Goal: Task Accomplishment & Management: Manage account settings

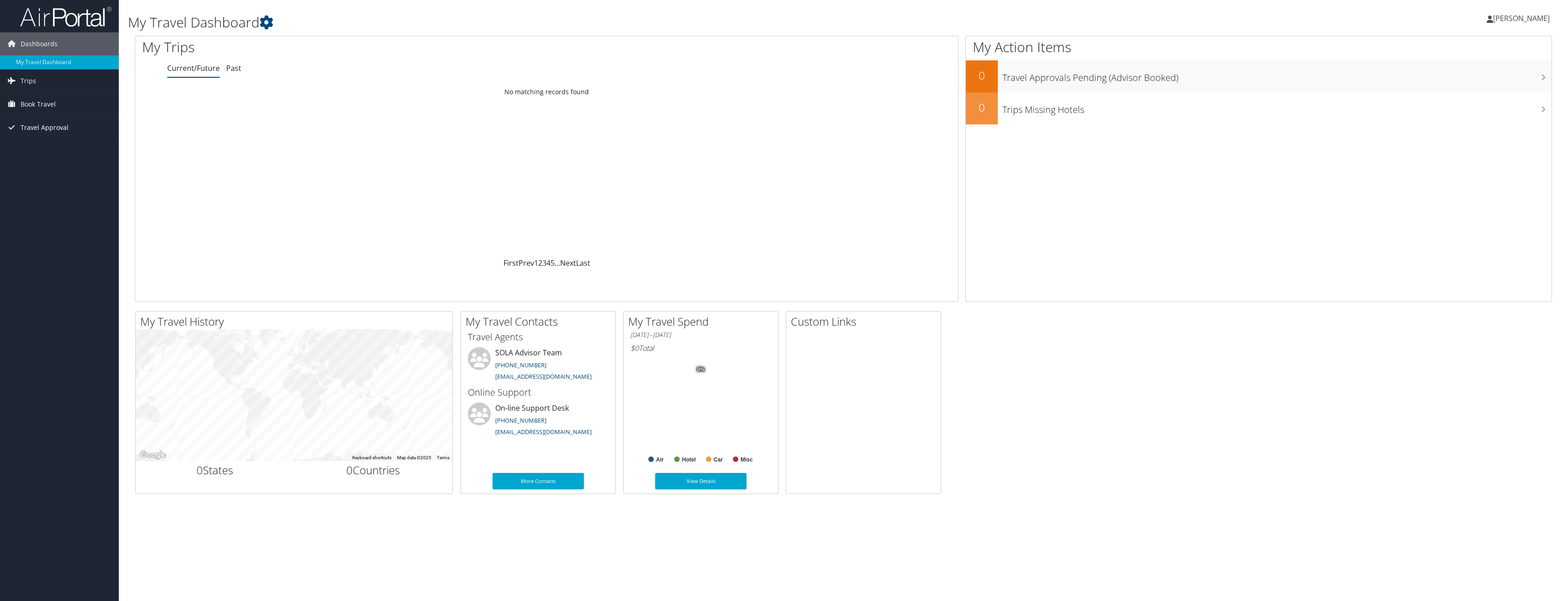
click at [39, 126] on span "Travel Approval" at bounding box center [44, 127] width 48 height 23
click at [37, 186] on link "Approvals (Beta)" at bounding box center [59, 187] width 119 height 14
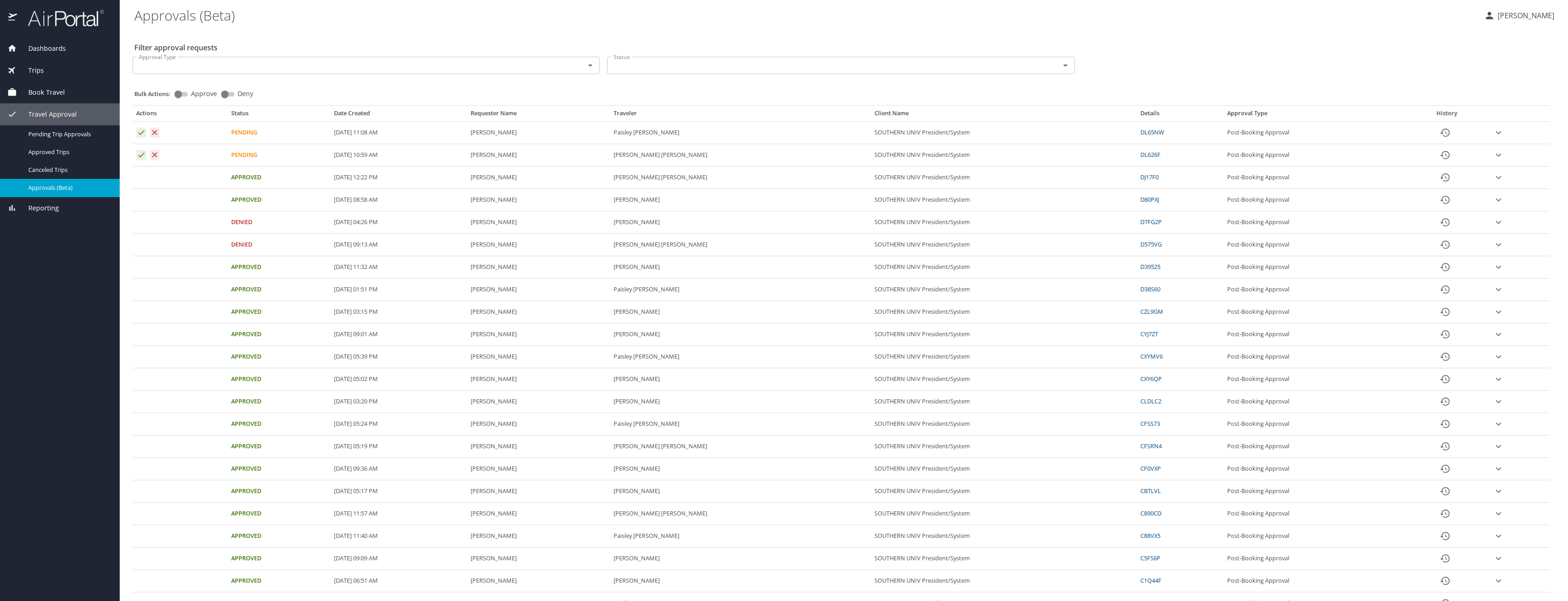
click at [1256, 39] on div "Filter approval requests Approval Type Approval Type Status Status Bulk Actions…" at bounding box center [844, 369] width 1419 height 680
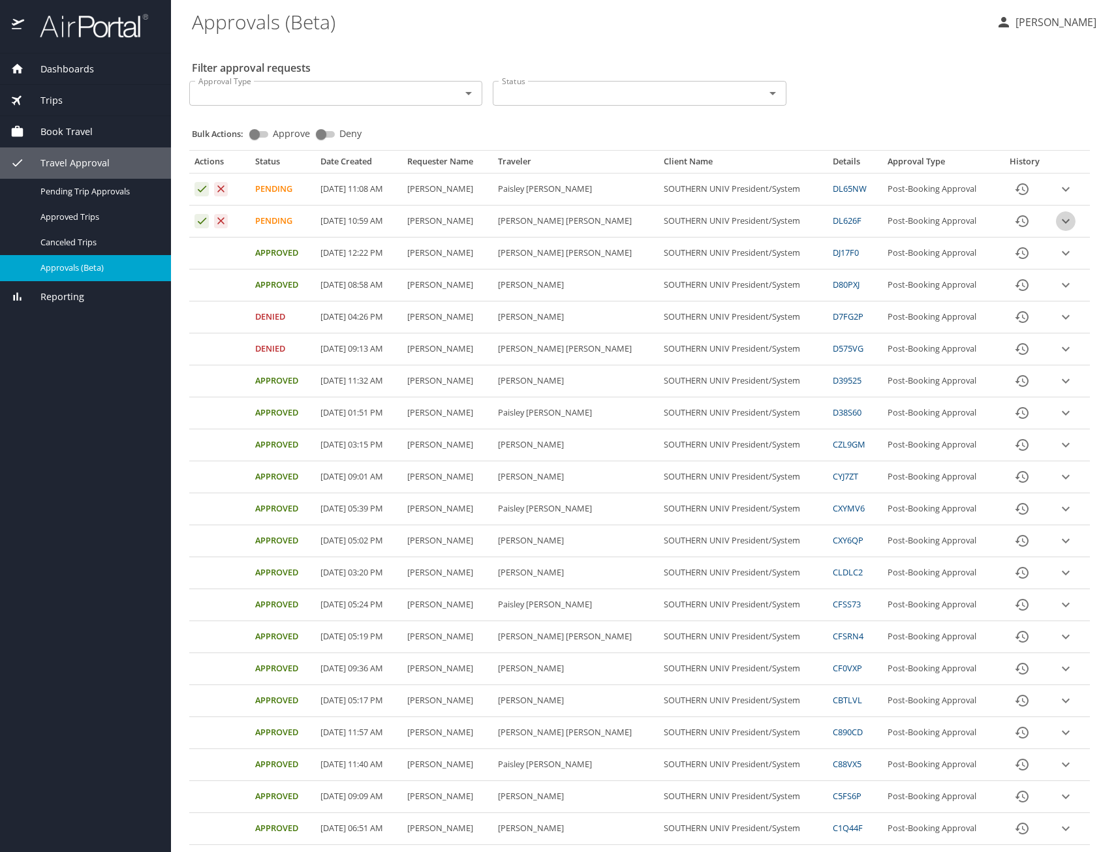
click at [1062, 222] on icon "expand row" at bounding box center [1066, 221] width 8 height 5
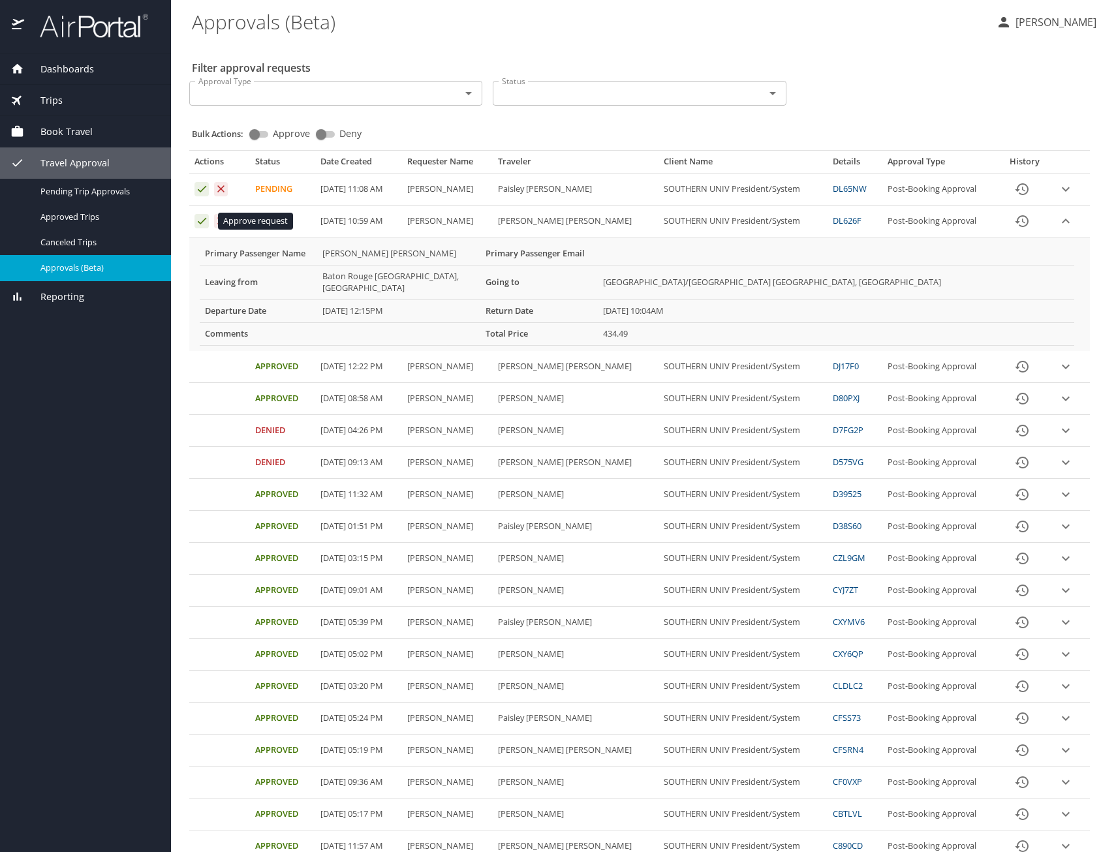
click at [202, 218] on icon "Approval table" at bounding box center [202, 221] width 12 height 12
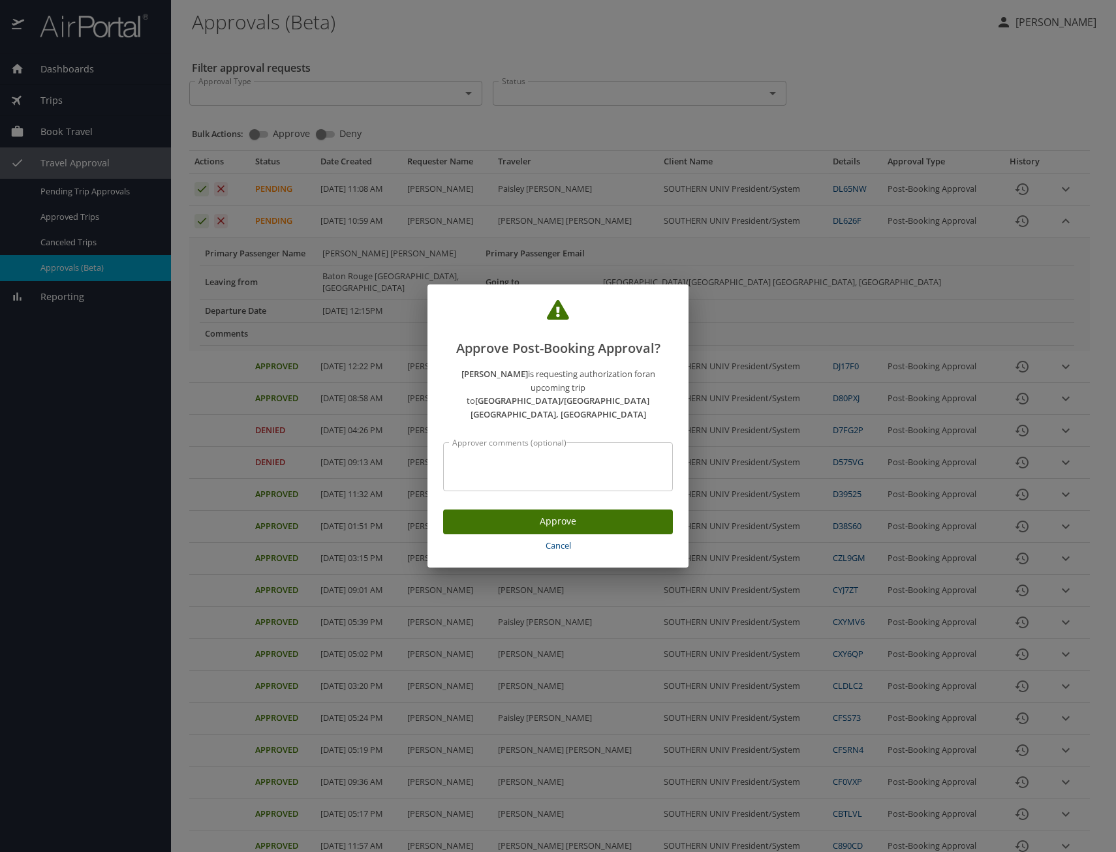
click at [542, 514] on span "Approve" at bounding box center [558, 522] width 209 height 16
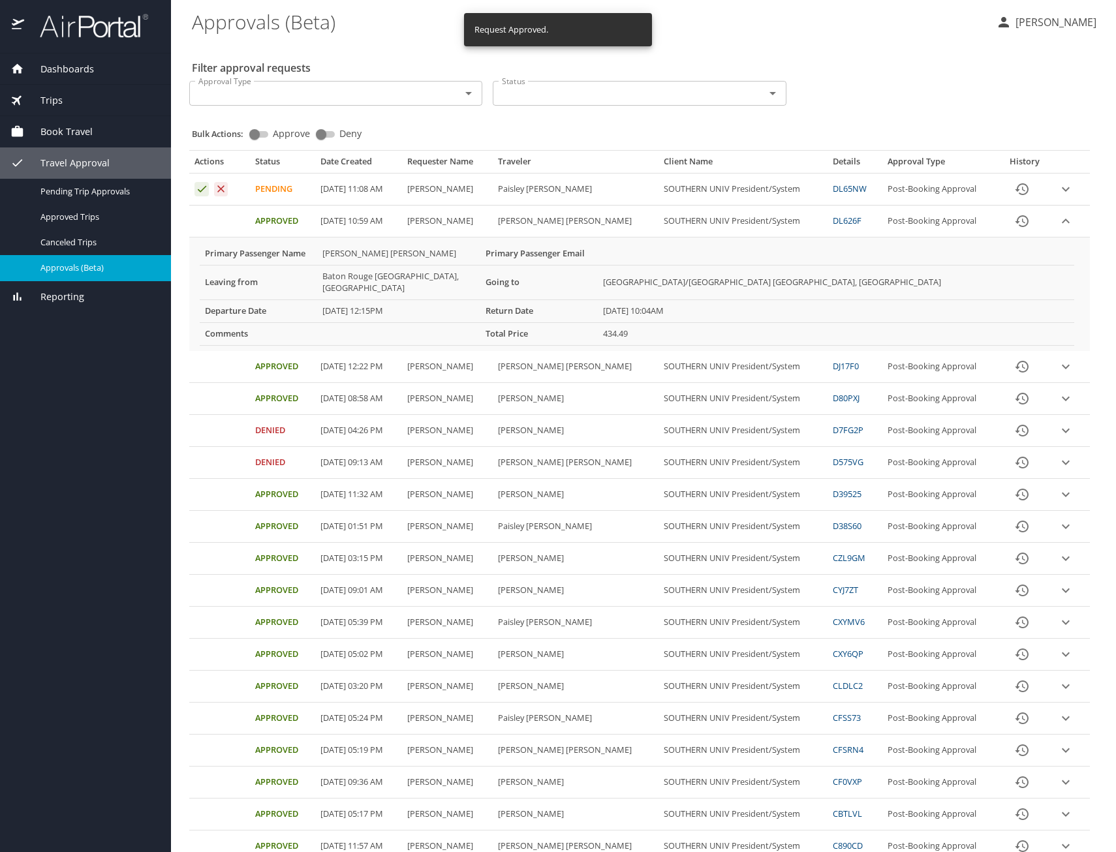
click at [1062, 189] on icon "expand row" at bounding box center [1066, 189] width 8 height 5
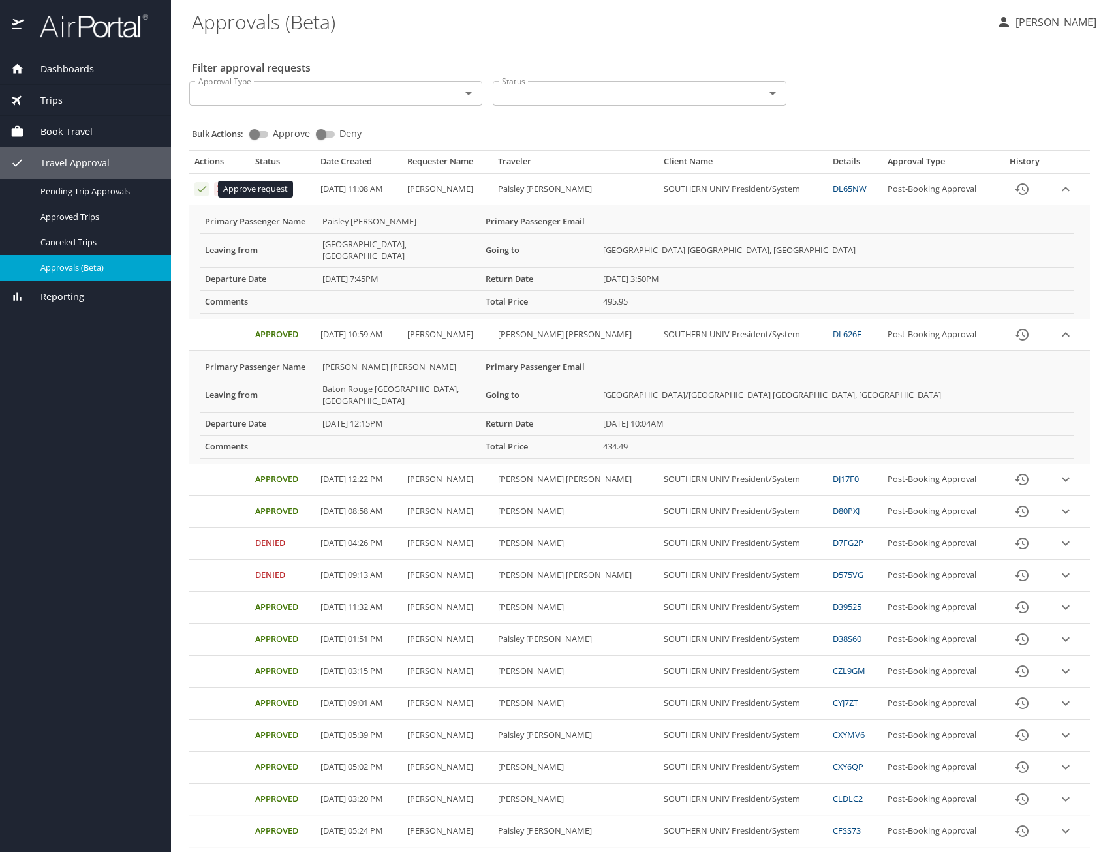
click at [200, 188] on icon "Approval table" at bounding box center [202, 189] width 12 height 12
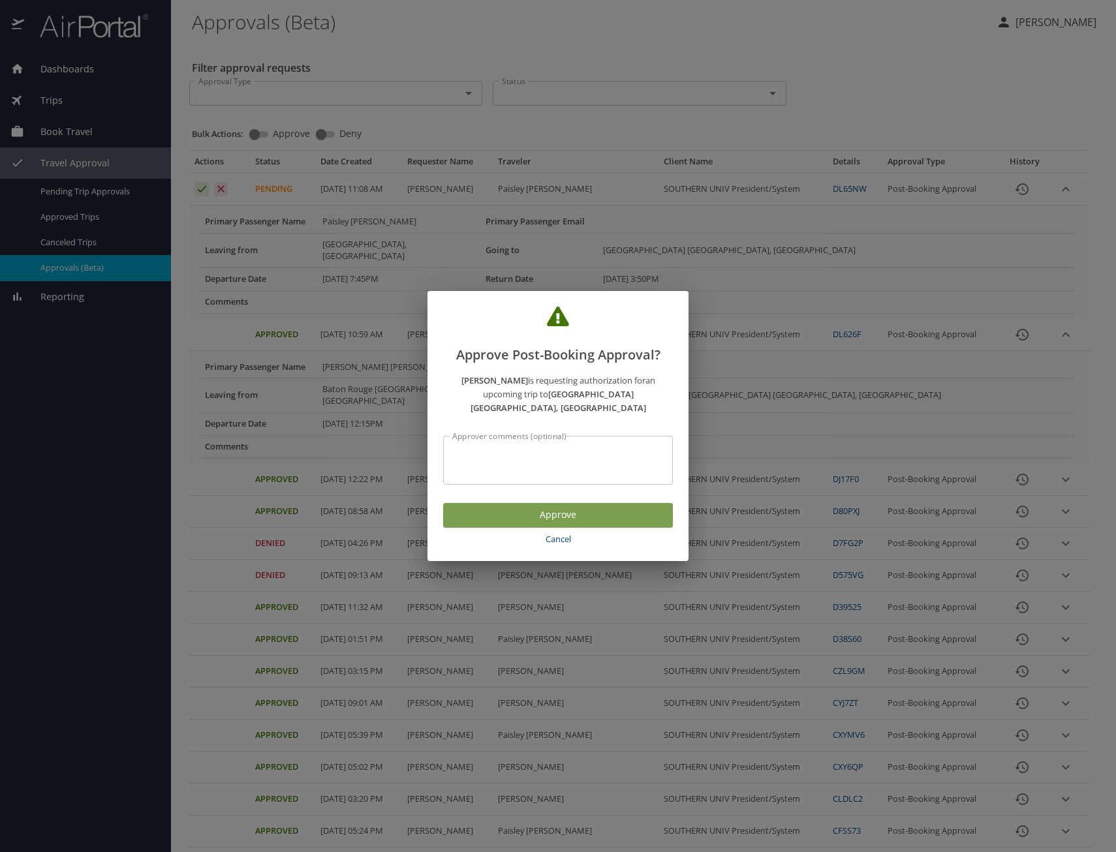
click at [544, 507] on span "Approve" at bounding box center [558, 515] width 209 height 16
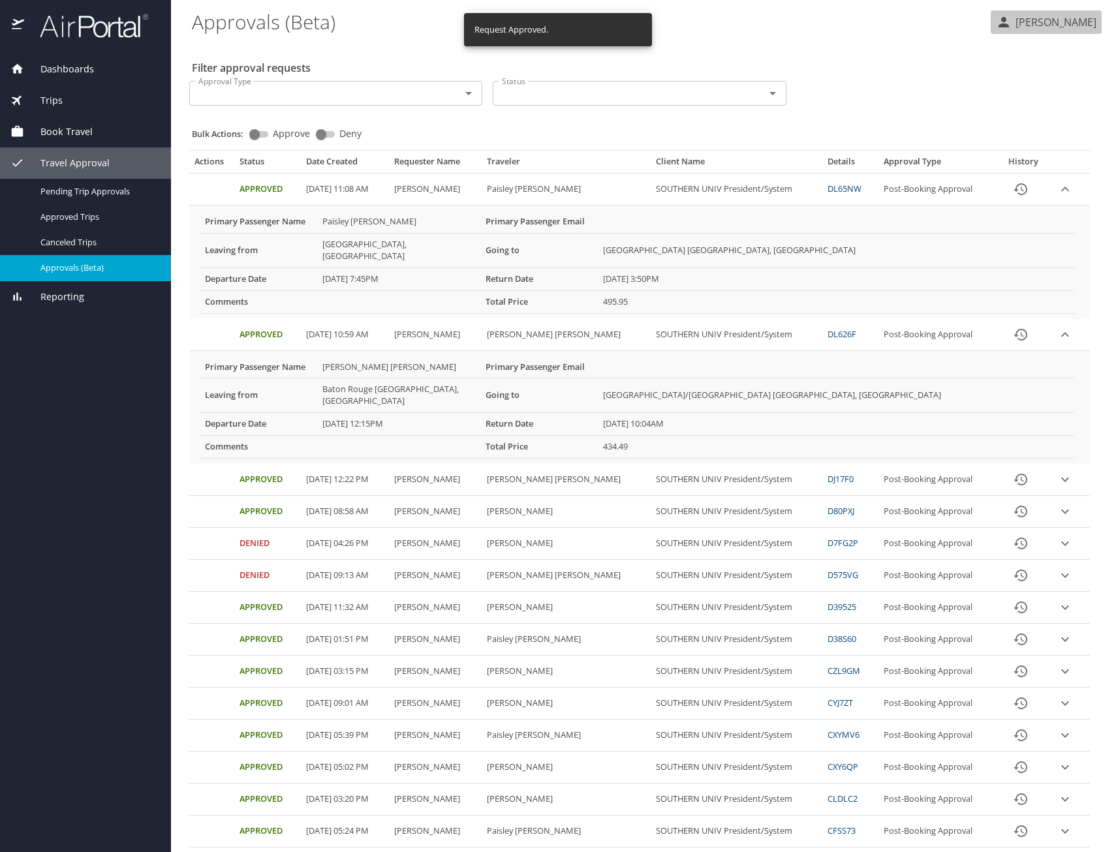
click at [1006, 13] on button "[PERSON_NAME]" at bounding box center [1046, 21] width 111 height 23
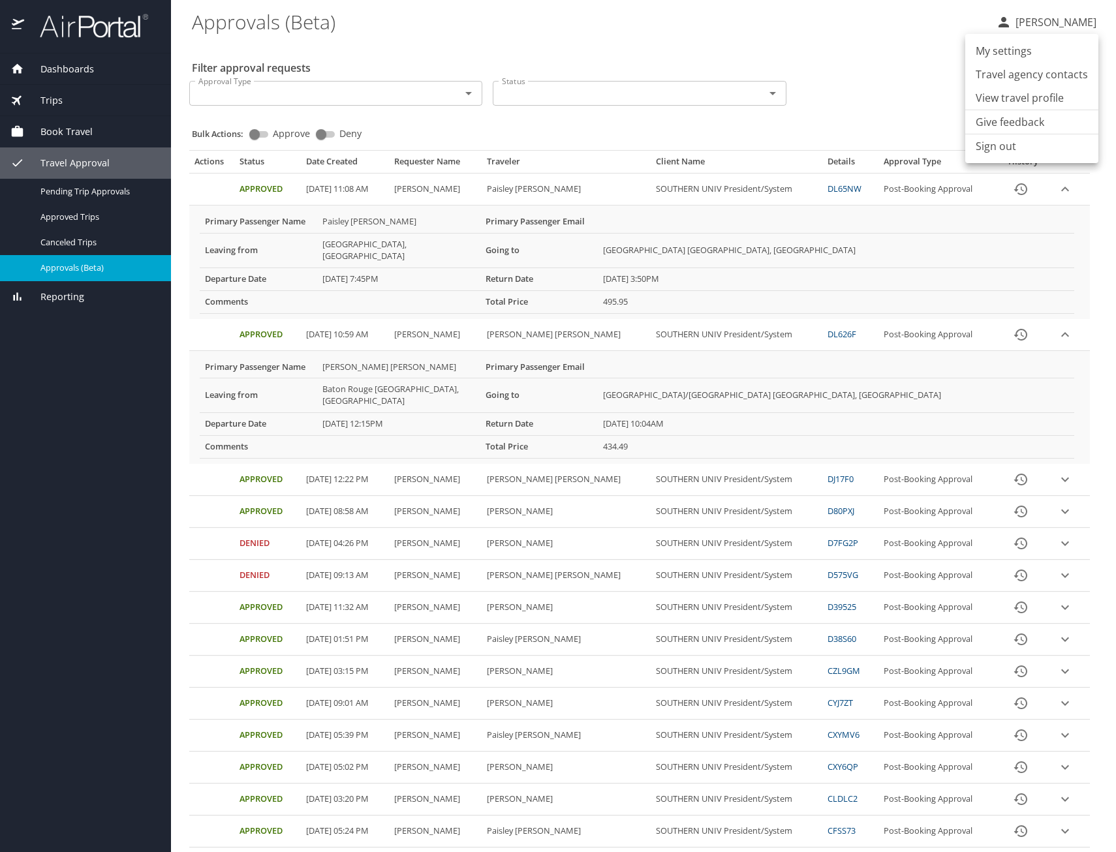
click at [997, 152] on li "Sign out" at bounding box center [1031, 145] width 133 height 23
